Goal: Task Accomplishment & Management: Manage account settings

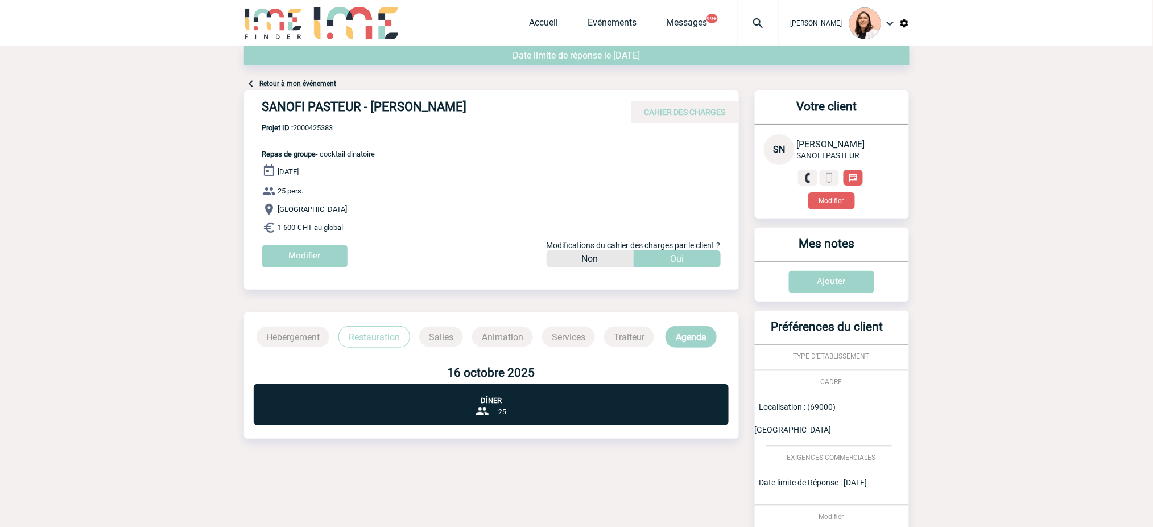
click at [757, 25] on img at bounding box center [758, 23] width 41 height 14
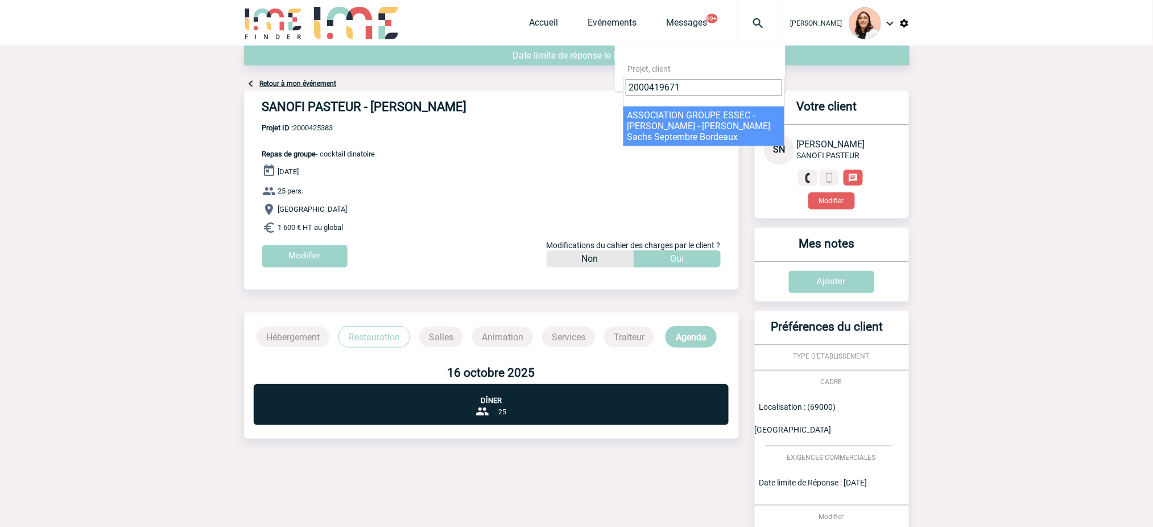
type input "2000419671"
select select "19172"
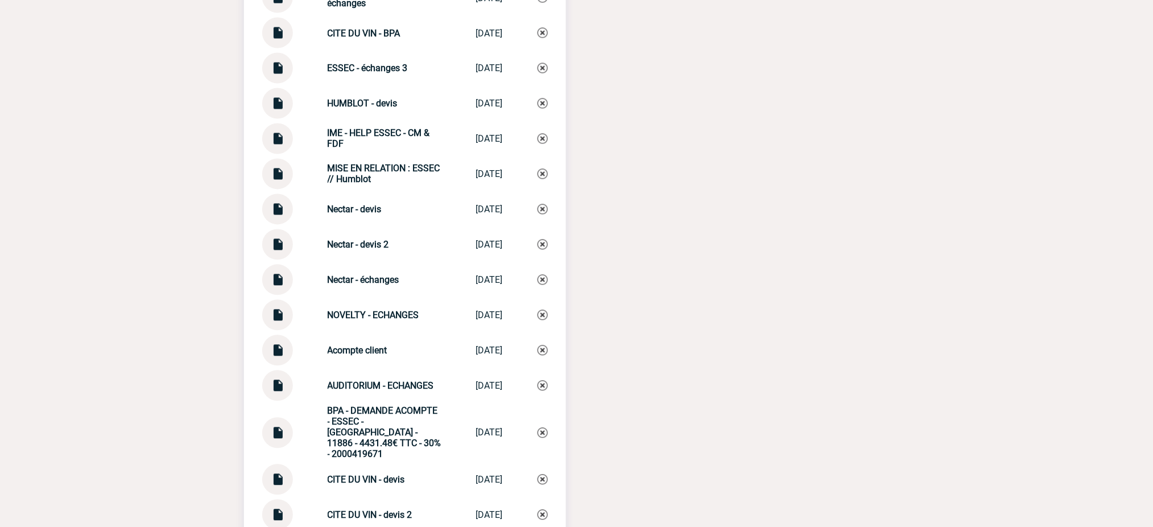
scroll to position [2238, 0]
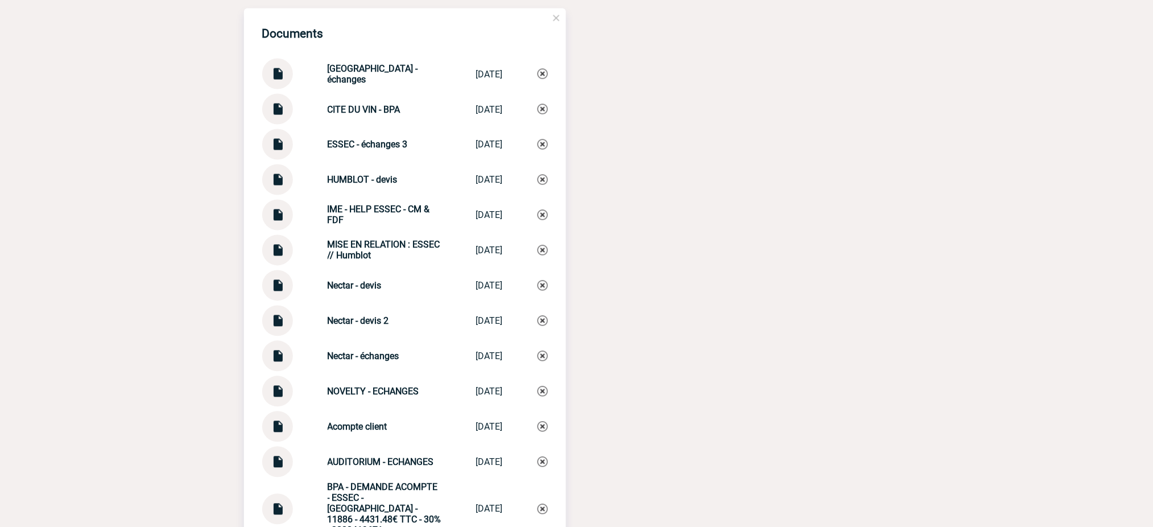
drag, startPoint x: 430, startPoint y: 267, endPoint x: 276, endPoint y: 232, distance: 156.9
click at [354, 249] on strong "MISE EN RELATION : ESSEC // Humblot" at bounding box center [384, 251] width 113 height 22
click at [379, 258] on div "MISE EN RELATION : ESSEC // Humblot" at bounding box center [385, 251] width 114 height 22
drag, startPoint x: 379, startPoint y: 258, endPoint x: 327, endPoint y: 242, distance: 55.1
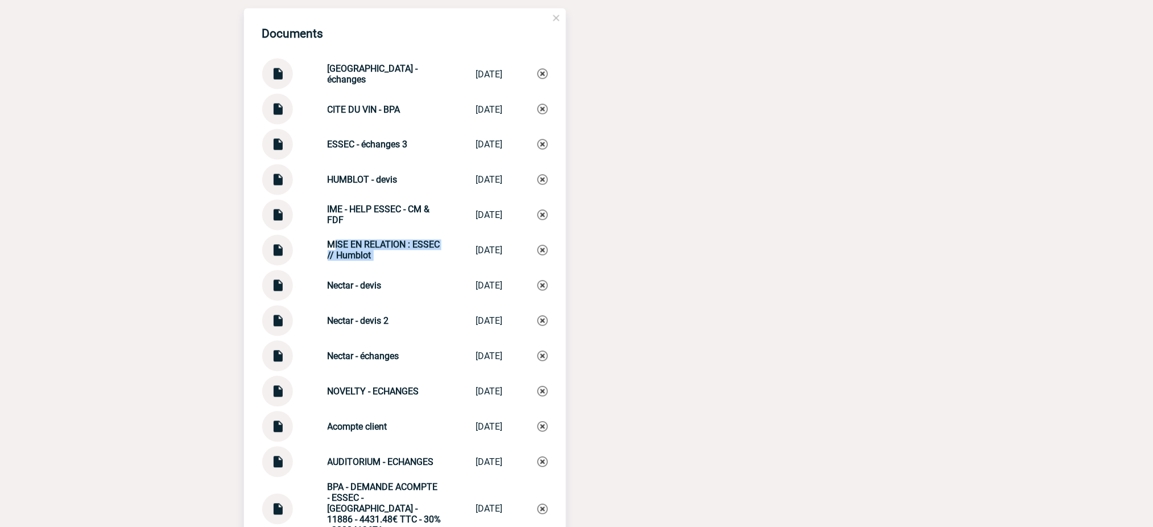
click at [328, 242] on div "MISE EN RELATION : ESSEC // Humblot" at bounding box center [385, 251] width 114 height 22
copy div "MISE EN RELATION : ESSEC // Humblot MISE EN RELATI..."
click at [547, 249] on img at bounding box center [543, 250] width 10 height 10
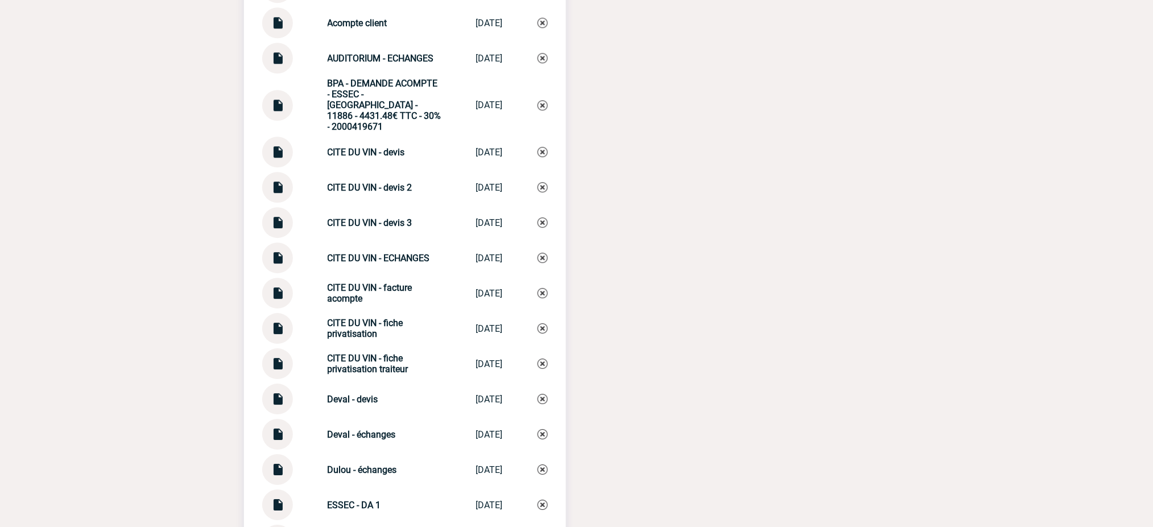
scroll to position [2769, 0]
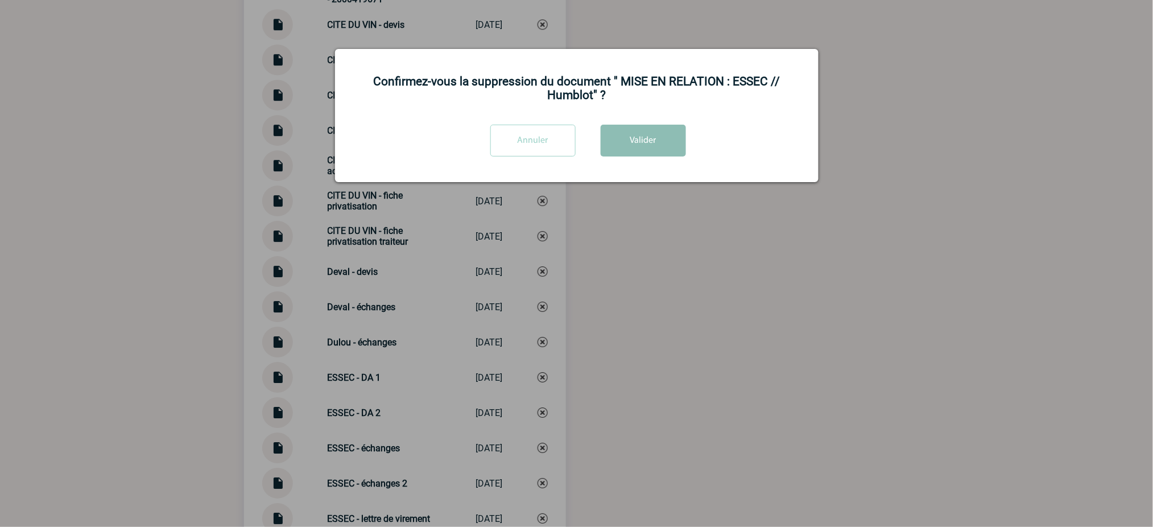
drag, startPoint x: 662, startPoint y: 148, endPoint x: 618, endPoint y: 257, distance: 117.9
click at [662, 148] on button "Valider" at bounding box center [643, 141] width 85 height 32
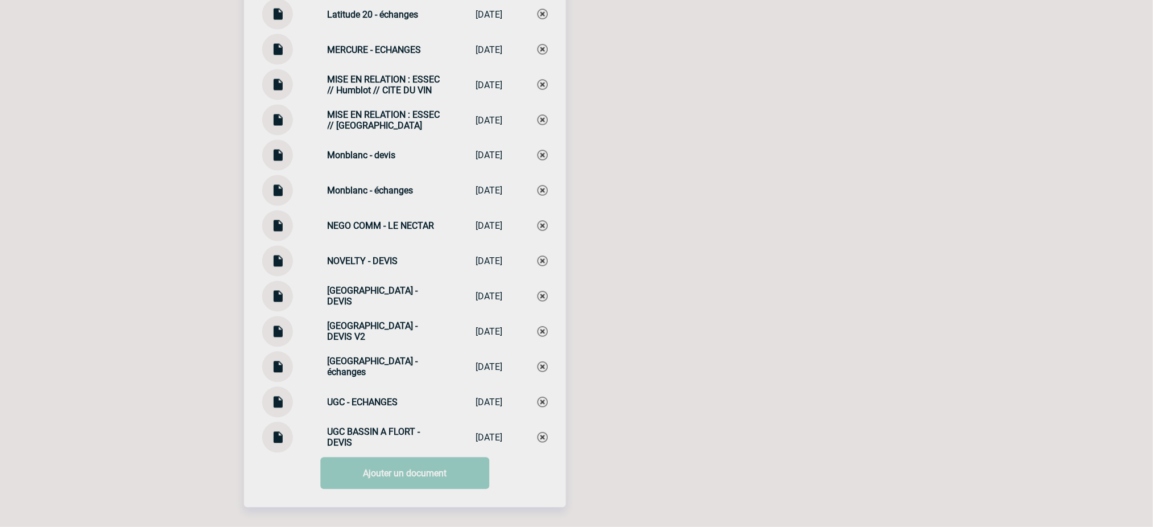
scroll to position [3872, 0]
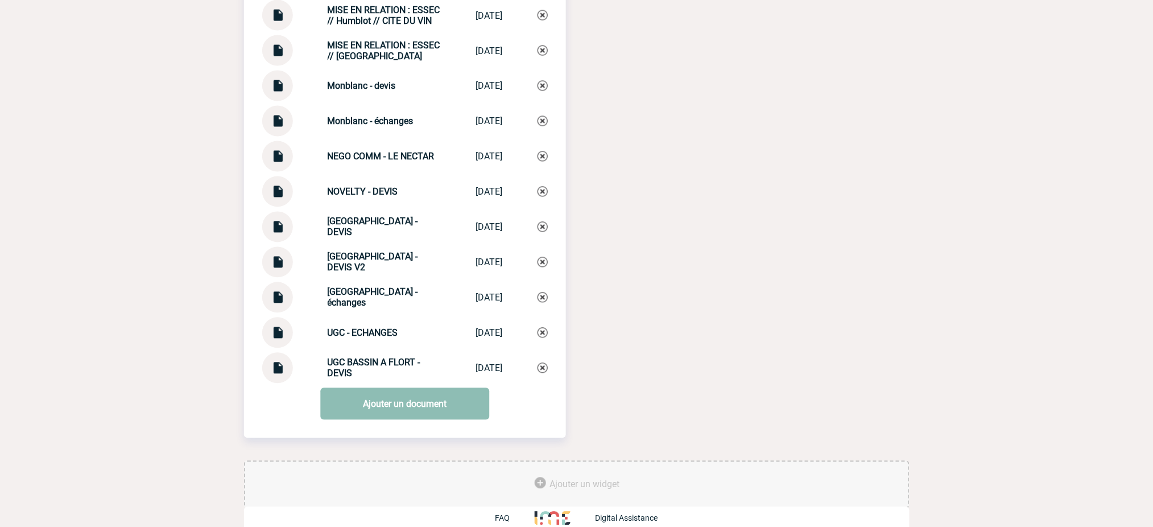
click at [421, 397] on link "Ajouter un document" at bounding box center [404, 404] width 169 height 32
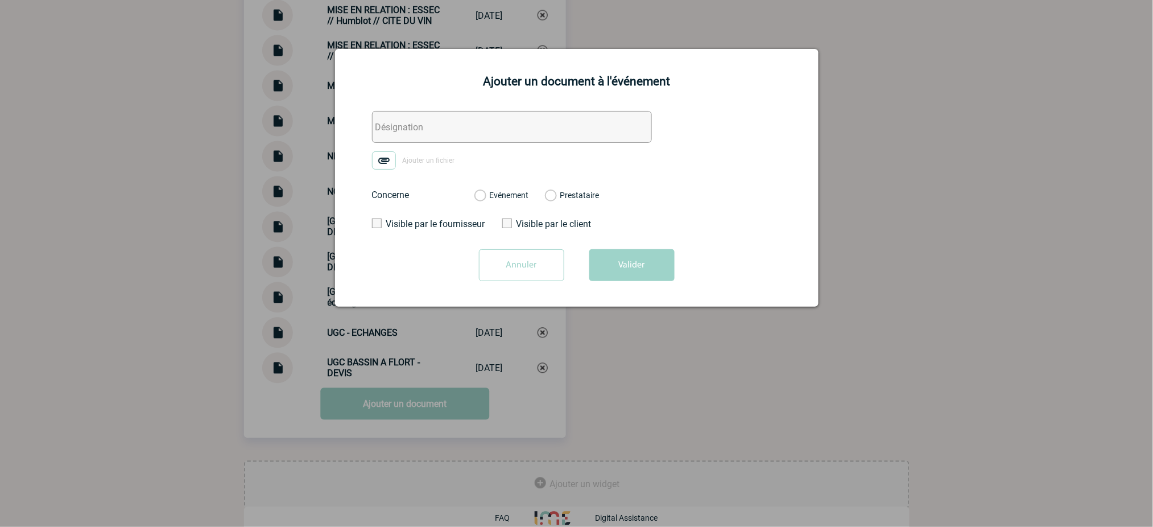
drag, startPoint x: 517, startPoint y: 117, endPoint x: 504, endPoint y: 121, distance: 13.1
click at [517, 117] on input "text" at bounding box center [512, 127] width 280 height 32
paste input "MISE EN RELATION : ESSEC // Humblot"
type input "MISE EN RELATION : ESSEC // Humblot"
click at [390, 160] on img at bounding box center [384, 160] width 24 height 18
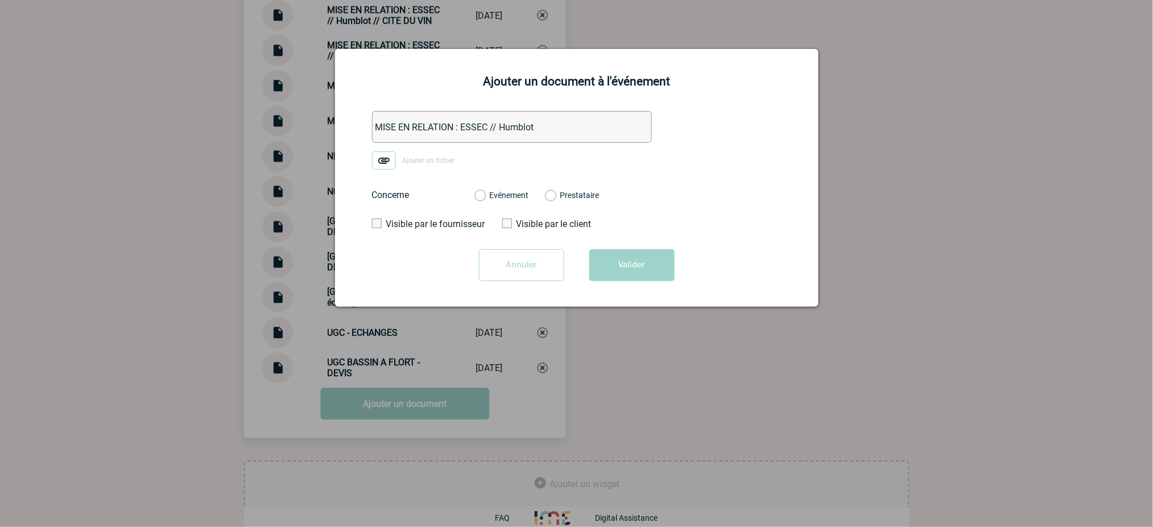
click at [0, 0] on input "Ajouter un fichier" at bounding box center [0, 0] width 0 height 0
click at [537, 196] on div "Evénement Prestataire 2100067280 - UGC Ciné Cité - Bassins à Flot Bordeaux 2100…" at bounding box center [536, 195] width 143 height 30
click at [505, 191] on div "Evénement" at bounding box center [501, 194] width 55 height 11
click at [485, 194] on label "Evénement" at bounding box center [479, 196] width 11 height 10
click at [0, 0] on input "Evénement" at bounding box center [0, 0] width 0 height 0
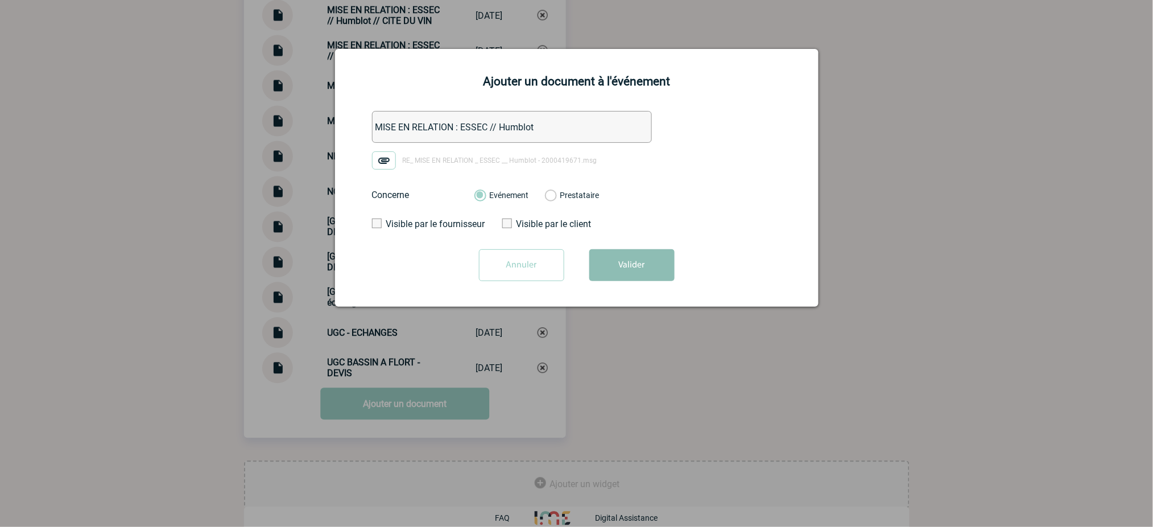
click at [618, 281] on button "Valider" at bounding box center [631, 265] width 85 height 32
